Goal: Task Accomplishment & Management: Manage account settings

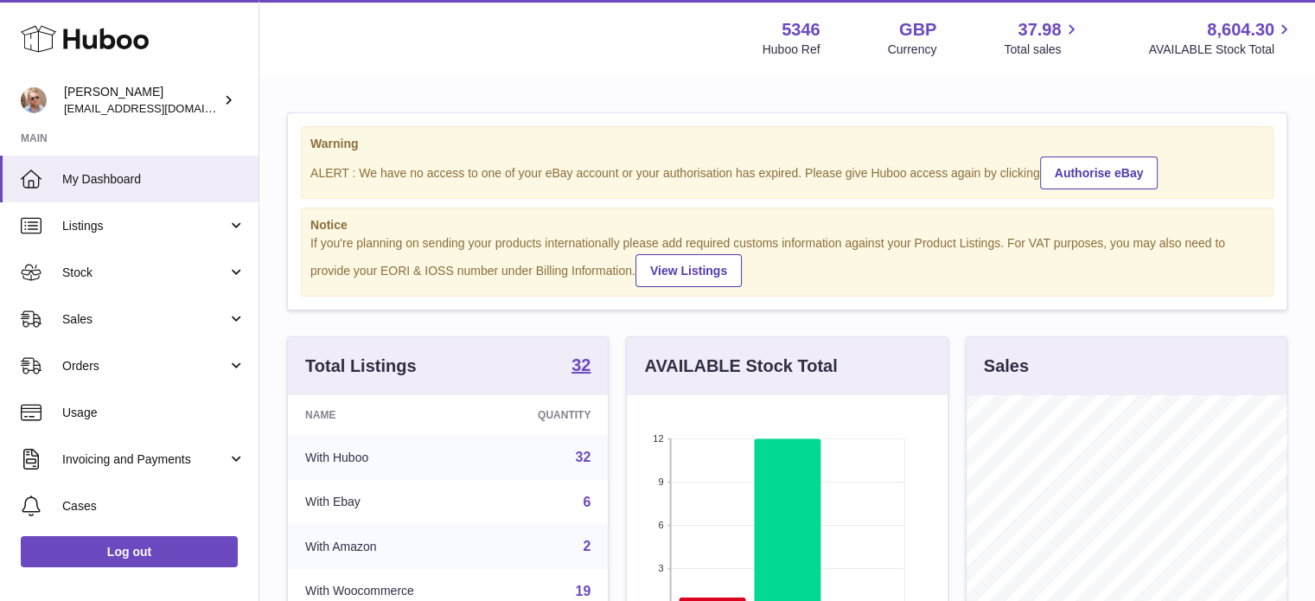
scroll to position [270, 321]
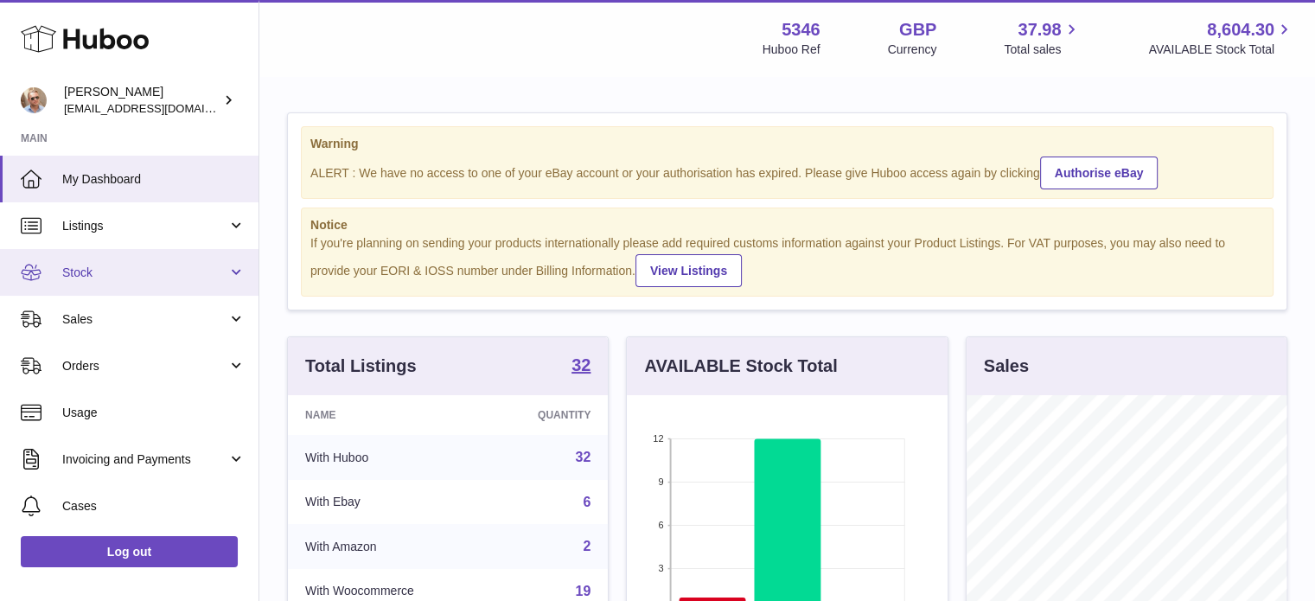
click at [117, 275] on span "Stock" at bounding box center [144, 273] width 165 height 16
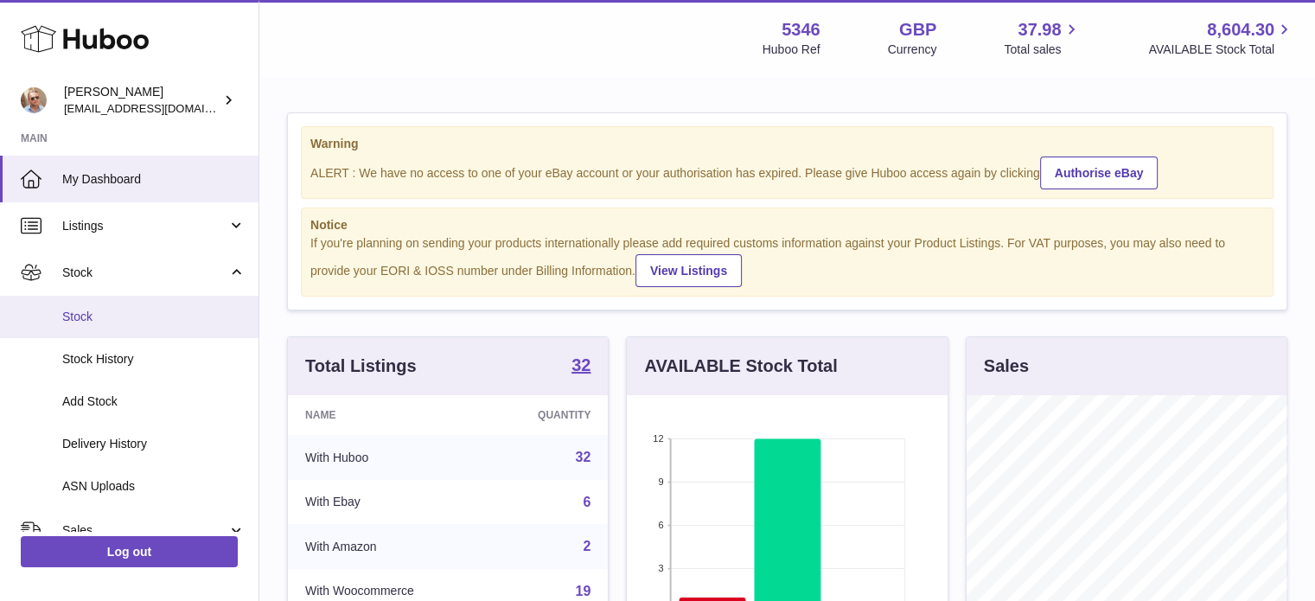
click at [112, 310] on span "Stock" at bounding box center [153, 317] width 183 height 16
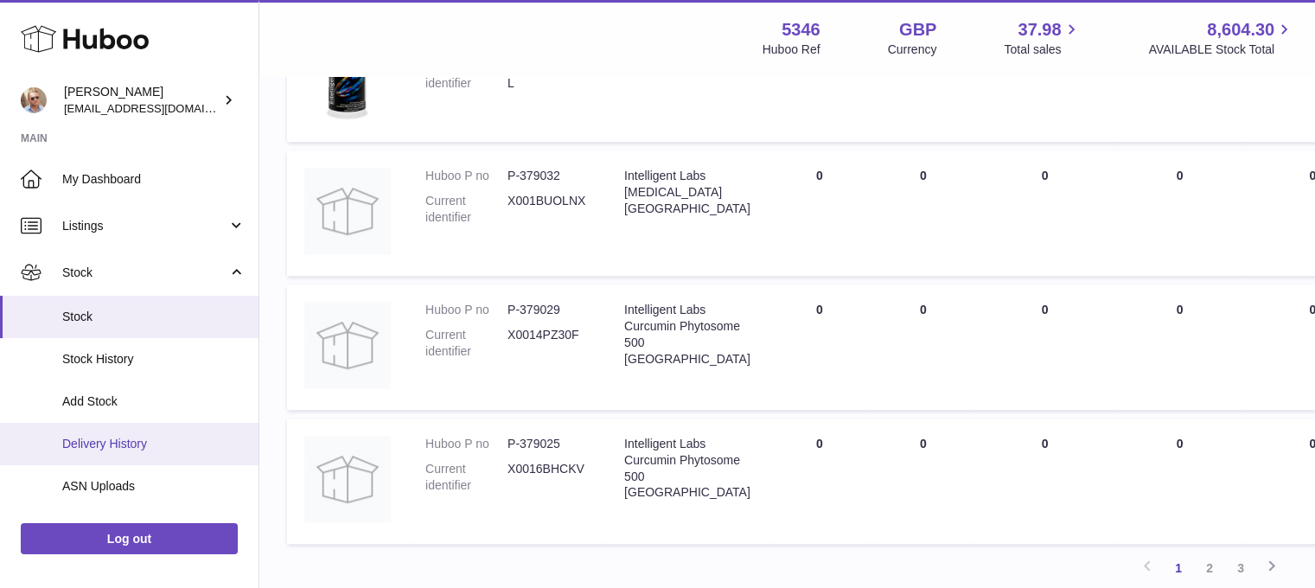
scroll to position [1557, 0]
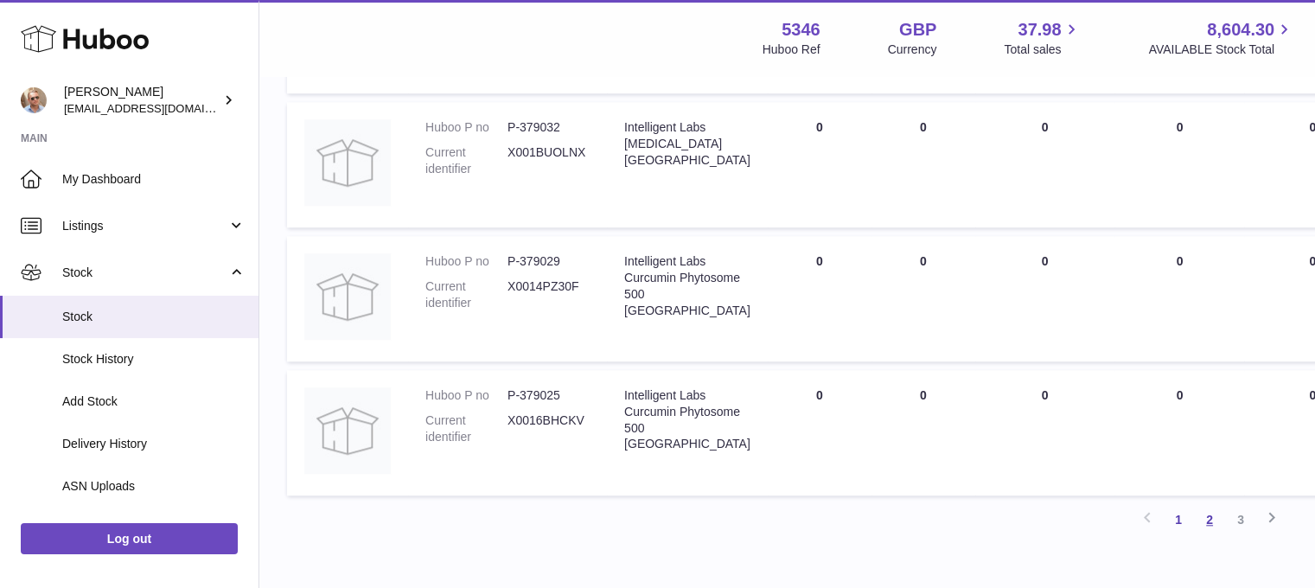
click at [1210, 521] on link "2" at bounding box center [1209, 519] width 31 height 31
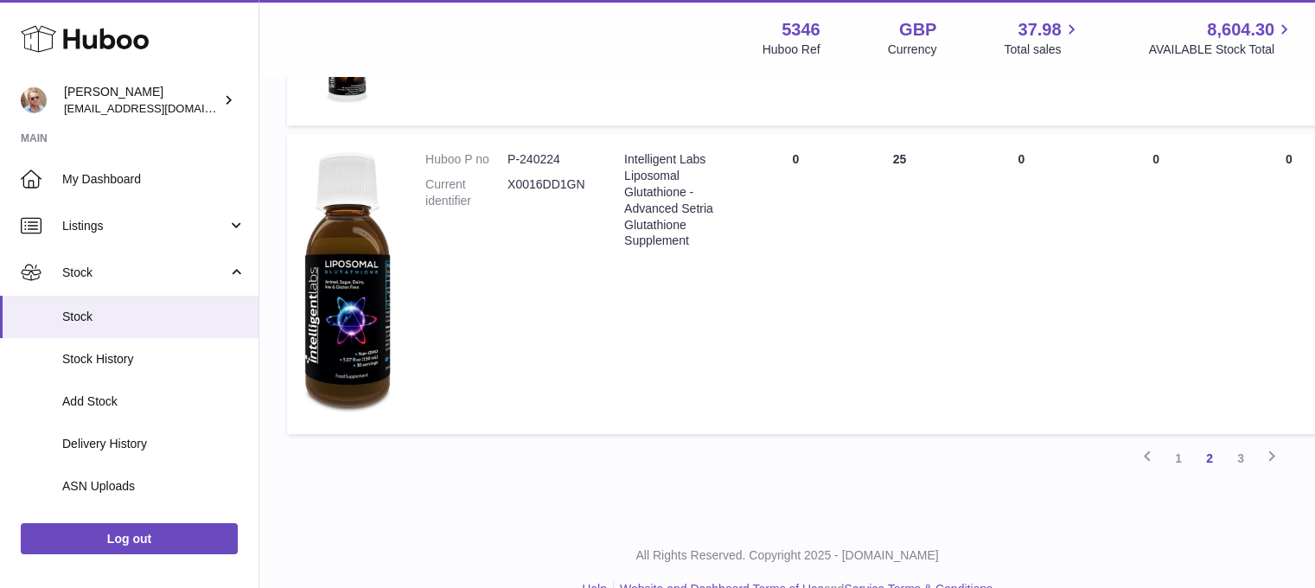
scroll to position [1516, 0]
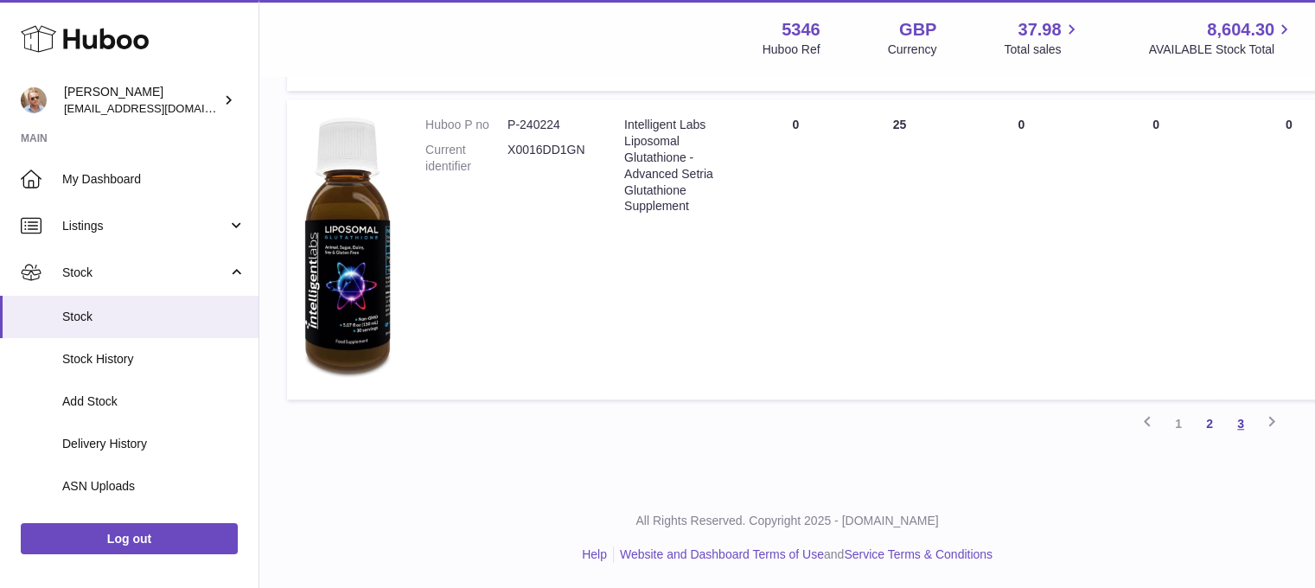
click at [1246, 421] on link "3" at bounding box center [1240, 423] width 31 height 31
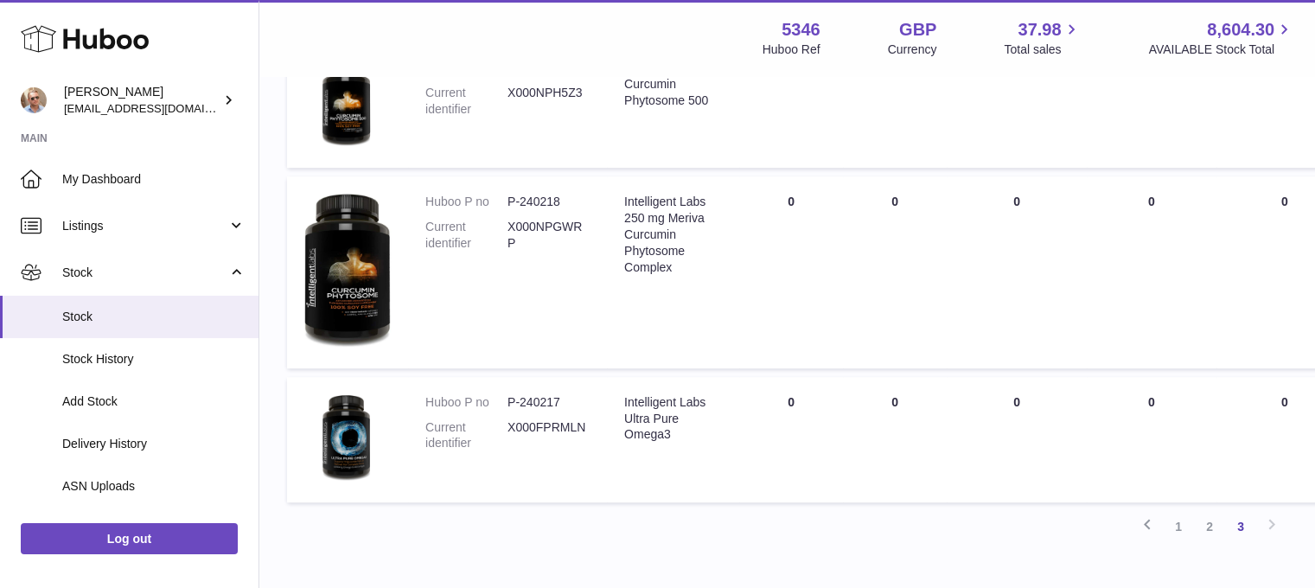
scroll to position [1029, 0]
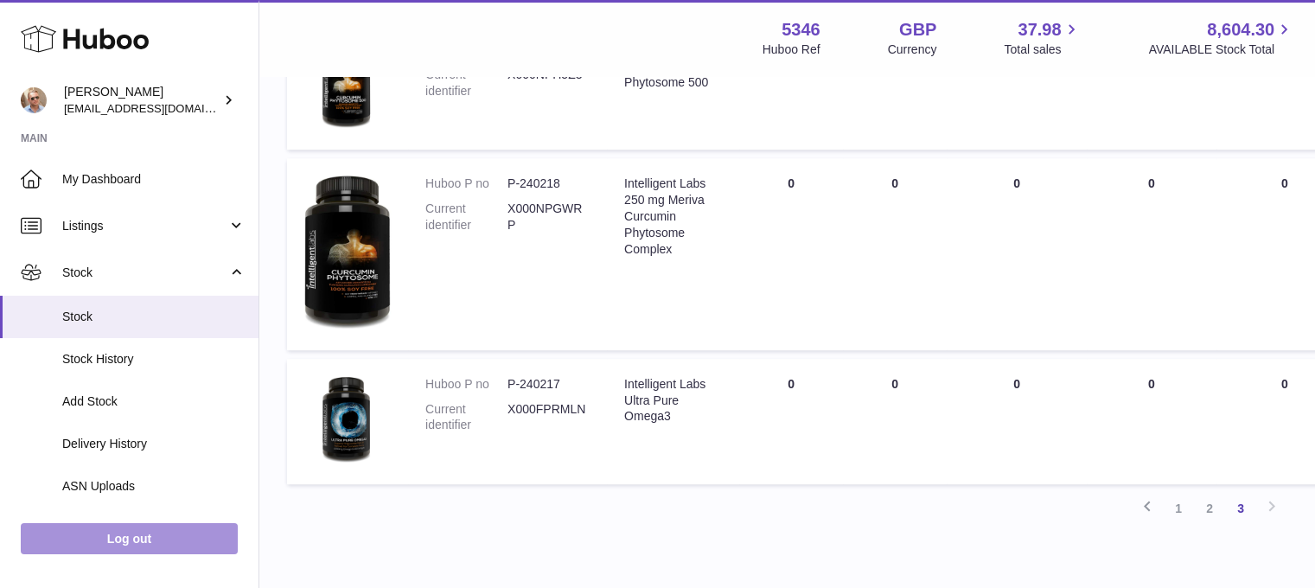
click at [120, 554] on link "Log out" at bounding box center [129, 538] width 217 height 31
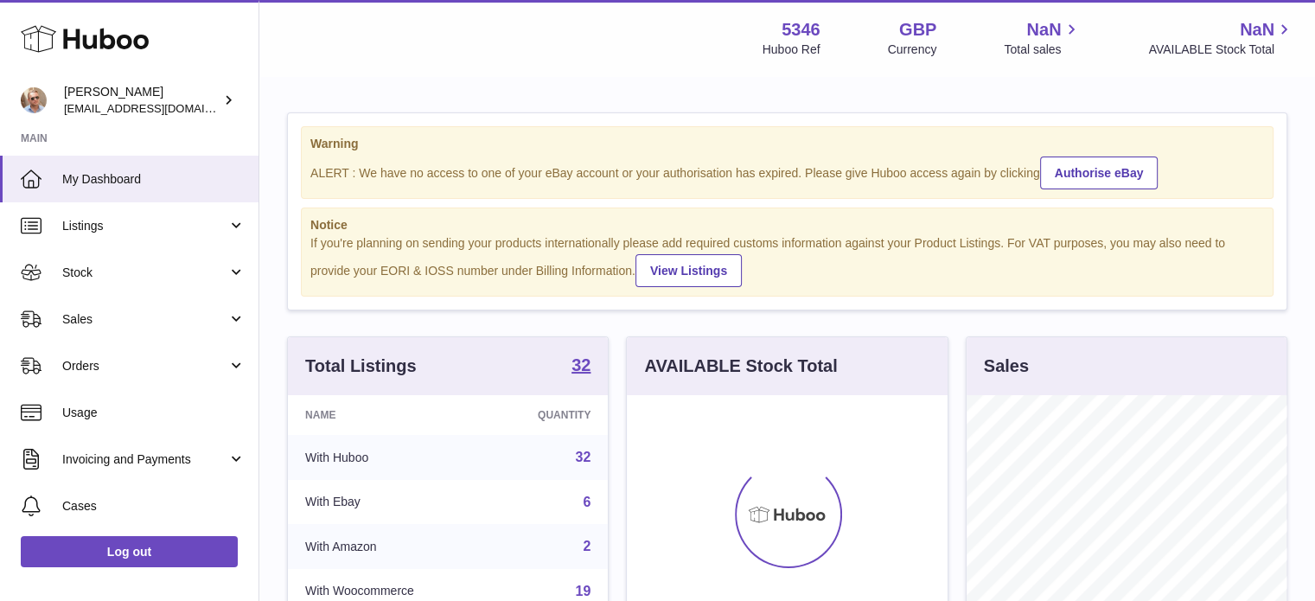
scroll to position [270, 321]
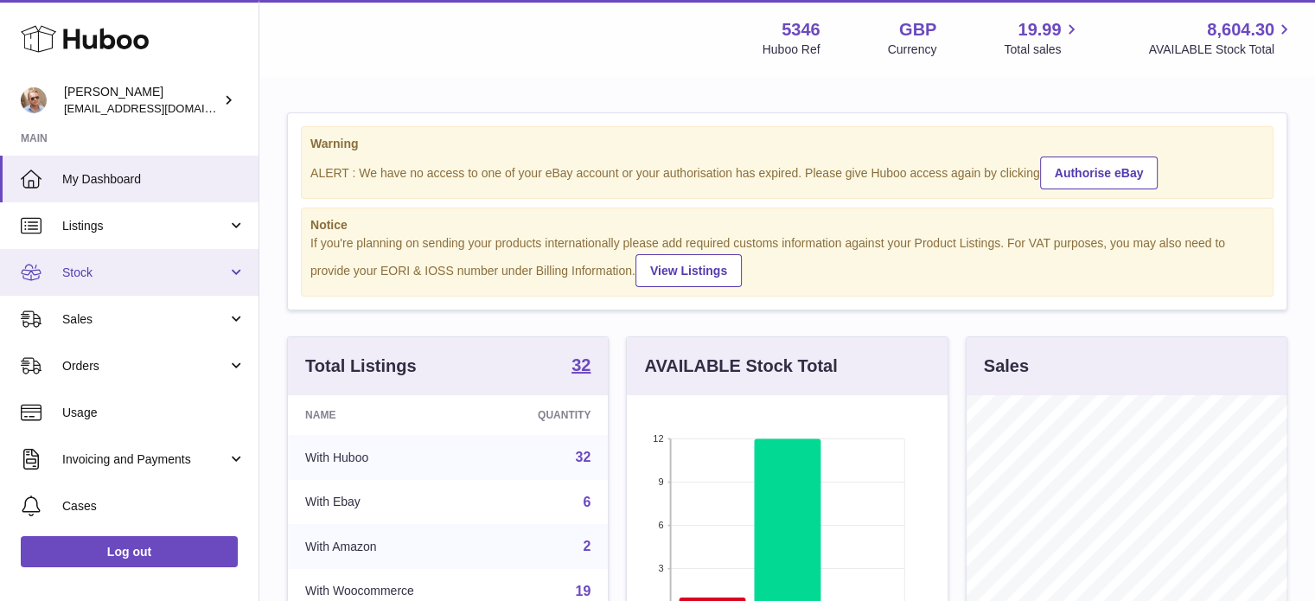
click at [83, 259] on link "Stock" at bounding box center [129, 272] width 259 height 47
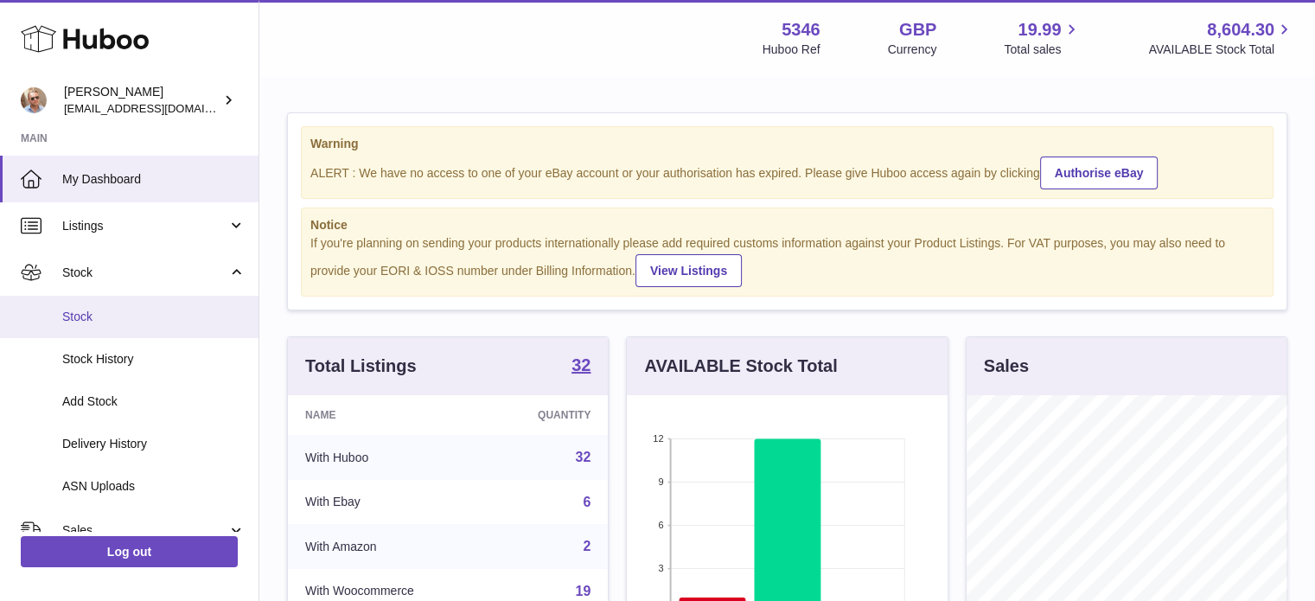
click at [85, 324] on span "Stock" at bounding box center [153, 317] width 183 height 16
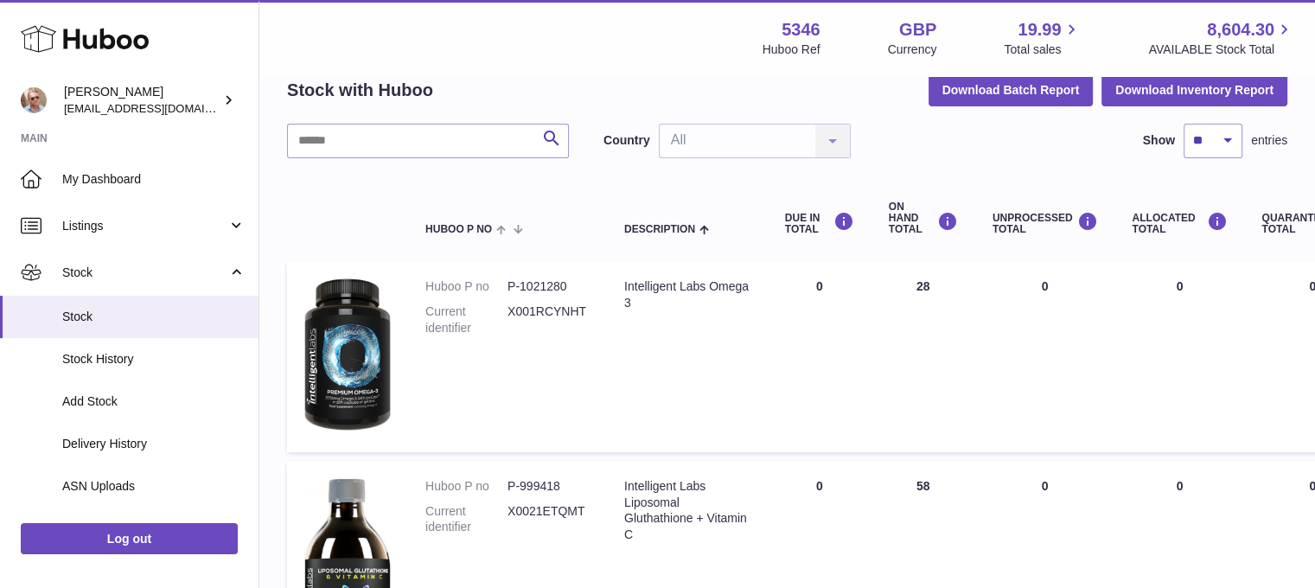
scroll to position [173, 0]
